Goal: Book appointment/travel/reservation

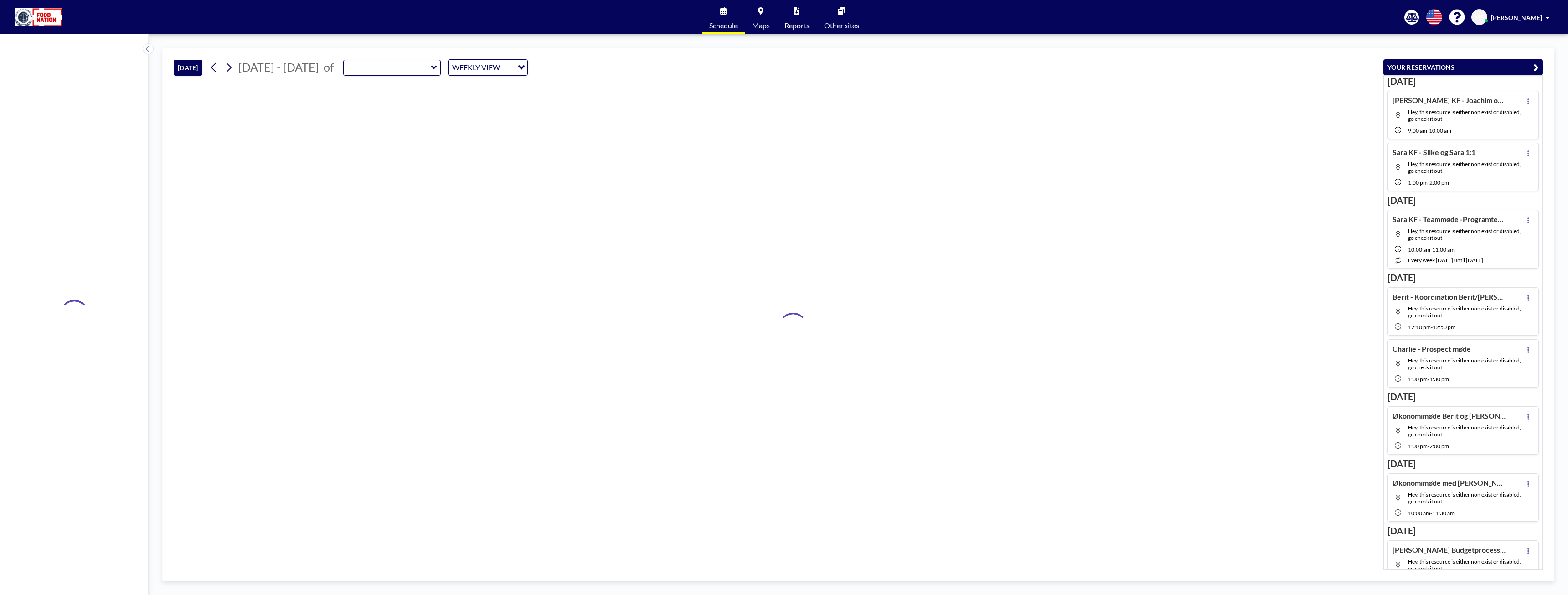
type input "Green Room"
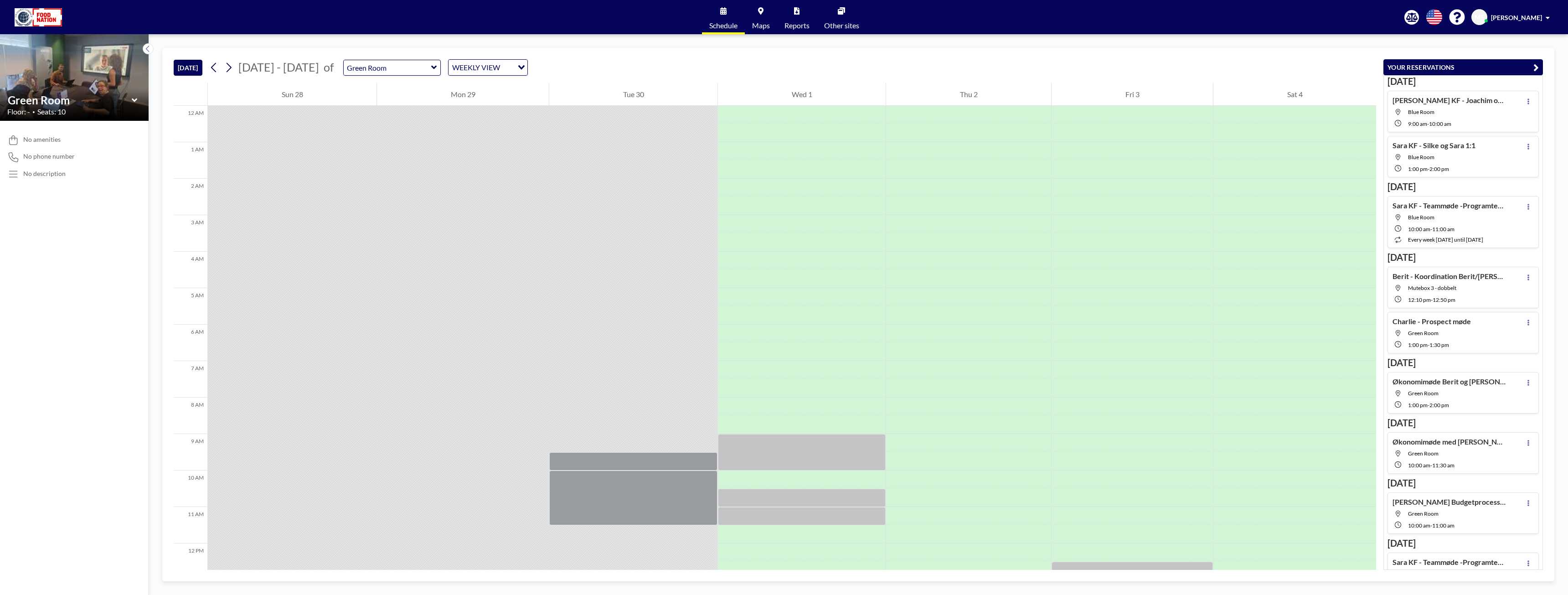
click at [431, 67] on icon at bounding box center [434, 67] width 5 height 4
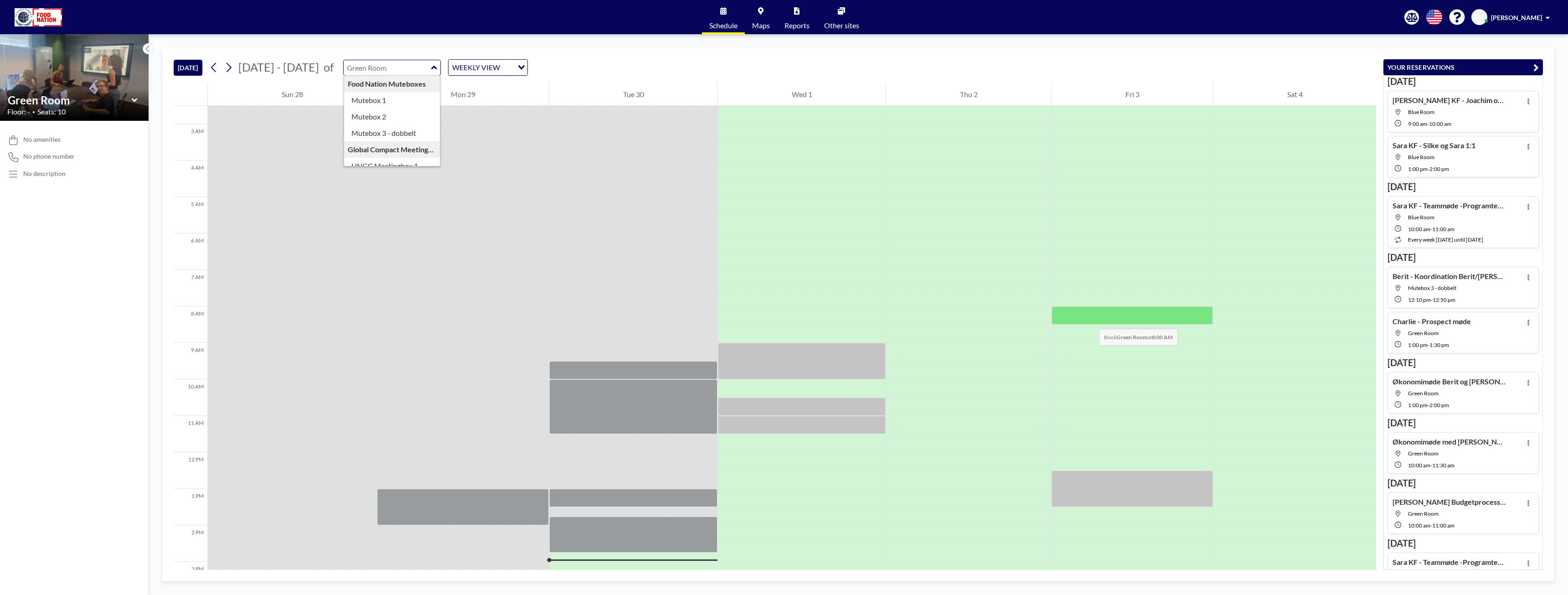
scroll to position [137, 0]
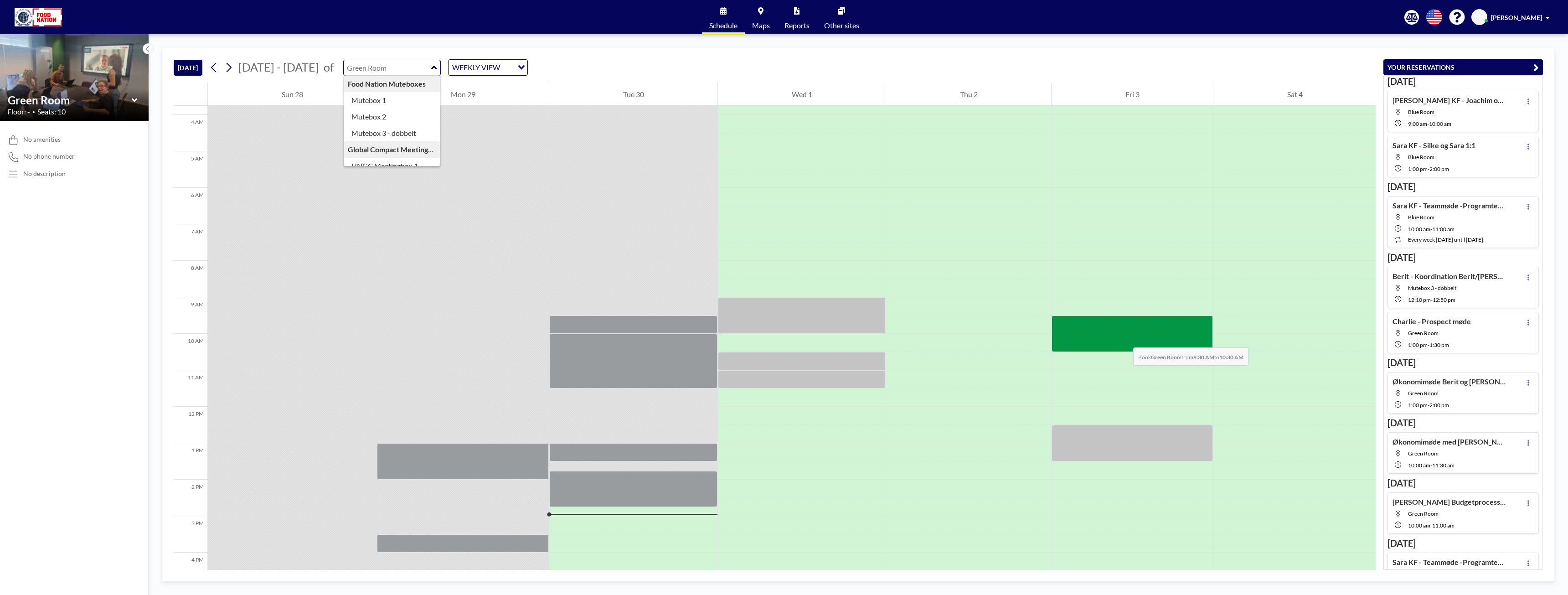
drag, startPoint x: 1122, startPoint y: 320, endPoint x: 1124, endPoint y: 338, distance: 18.1
click at [1124, 338] on div at bounding box center [1132, 333] width 162 height 37
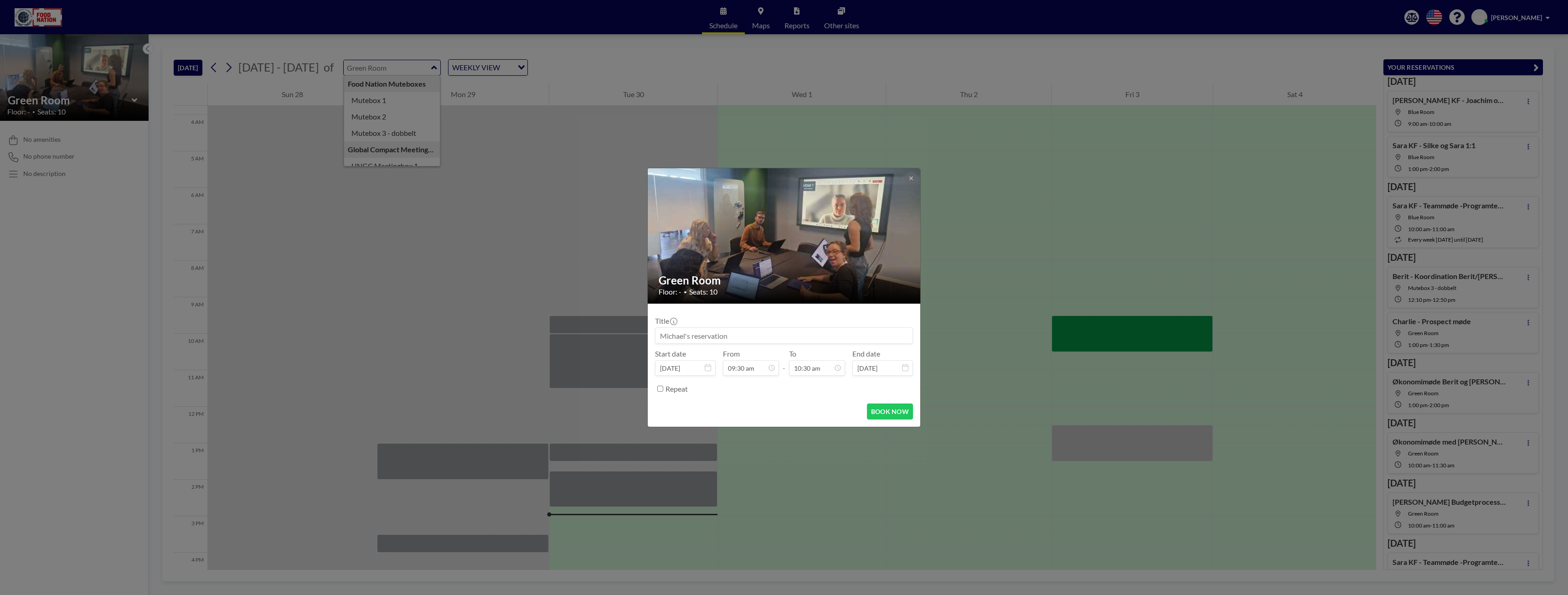
click at [785, 332] on input at bounding box center [783, 335] width 257 height 16
type input "Michael & Berit- rykkermøde"
click at [885, 408] on button "BOOK NOW" at bounding box center [890, 411] width 46 height 16
